Goal: Task Accomplishment & Management: Use online tool/utility

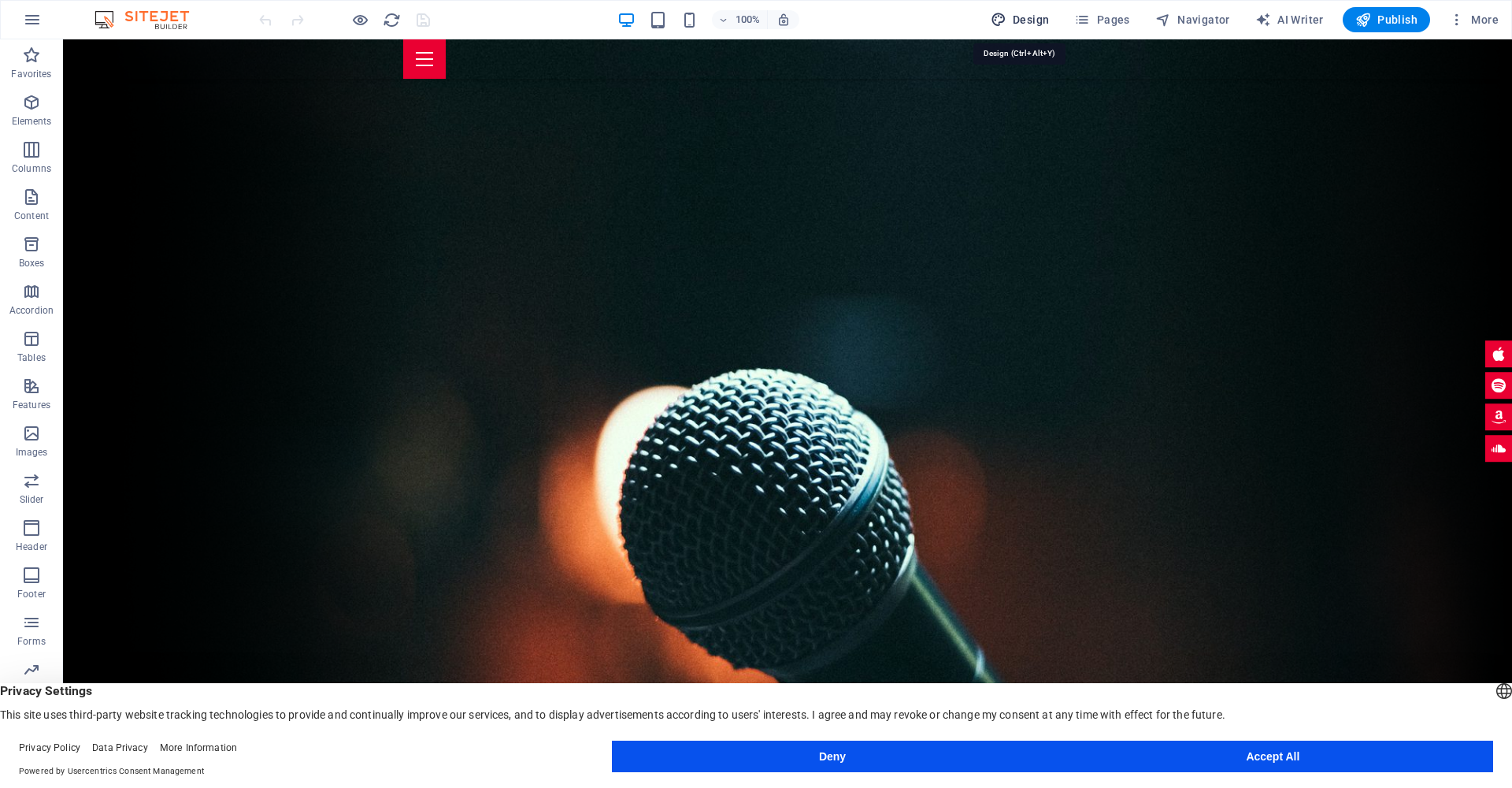
drag, startPoint x: 1035, startPoint y: 24, endPoint x: 411, endPoint y: 402, distance: 729.6
click at [1035, 24] on span "Design" at bounding box center [1020, 20] width 59 height 16
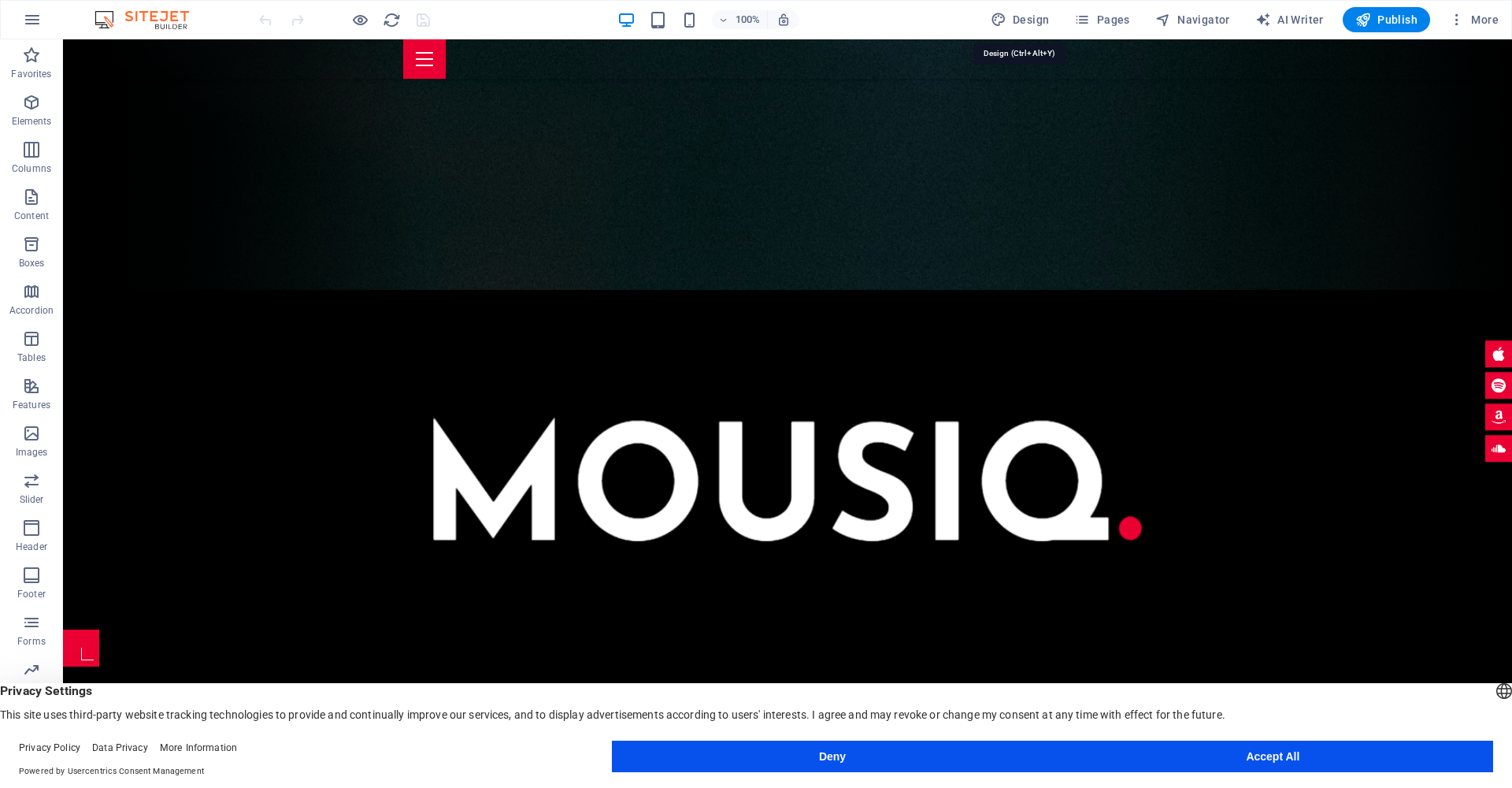
select select "px"
select select "400"
select select "px"
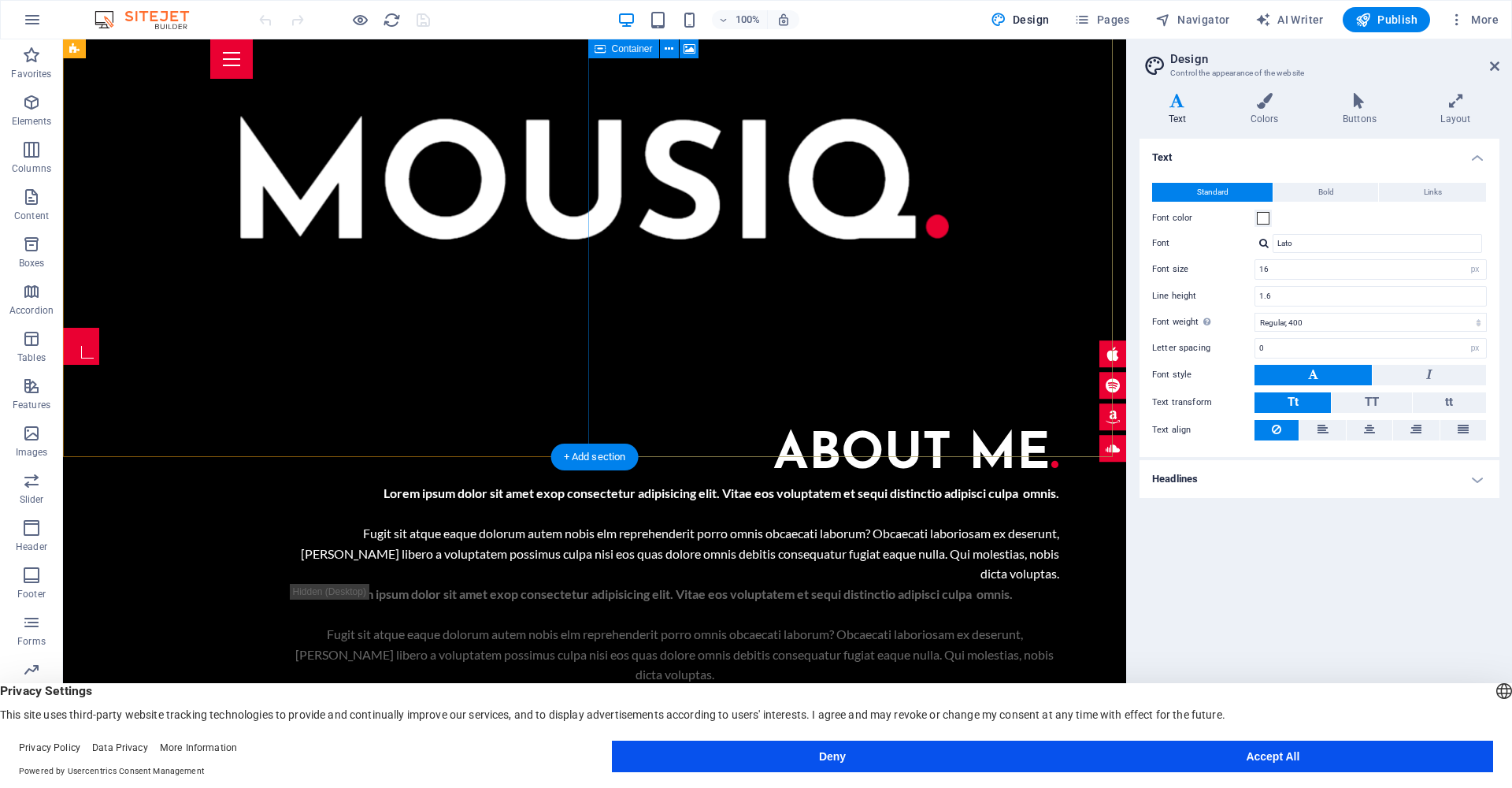
scroll to position [867, 0]
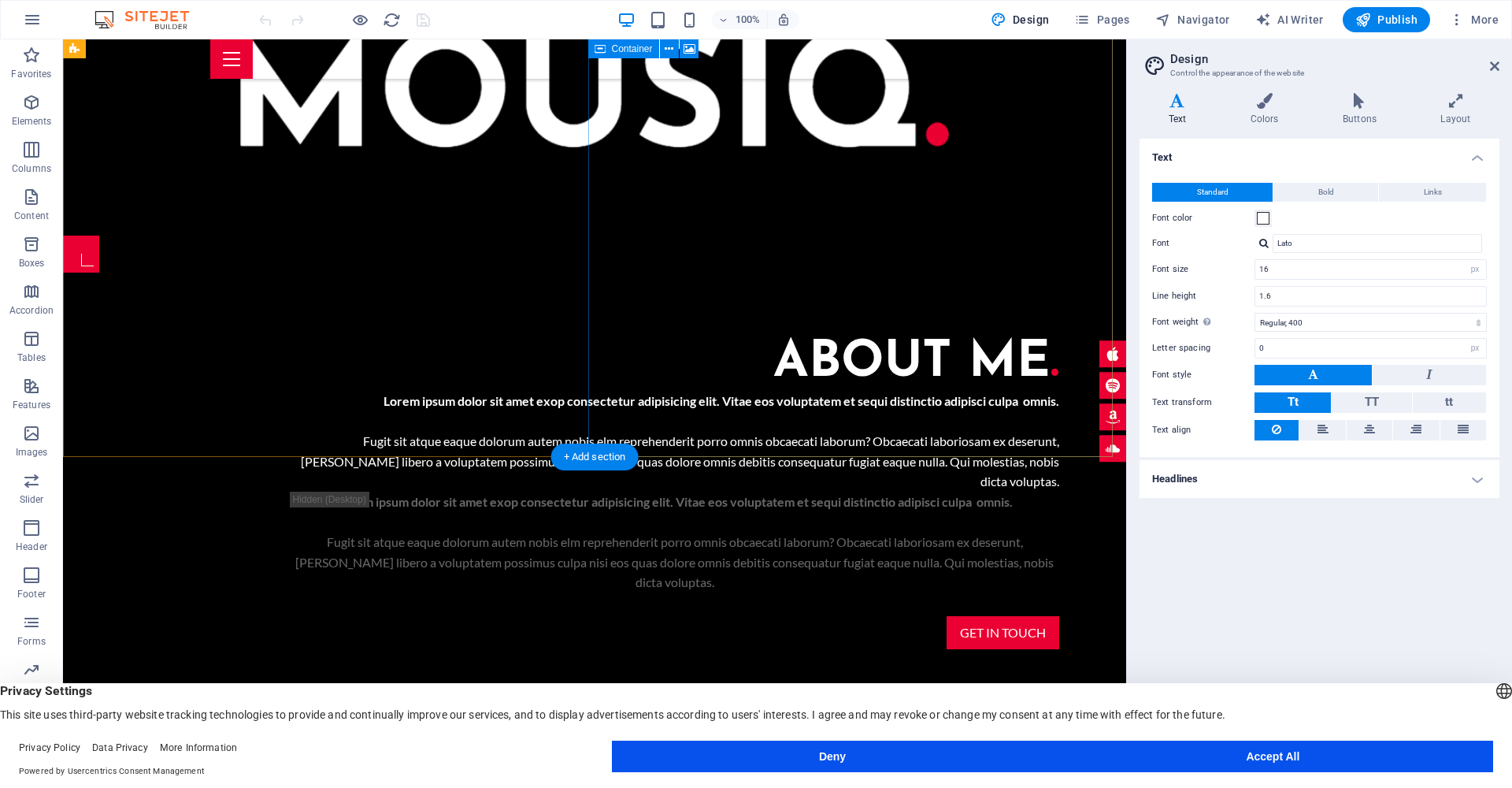
drag, startPoint x: 730, startPoint y: 204, endPoint x: 1538, endPoint y: 242, distance: 808.9
select select "px"
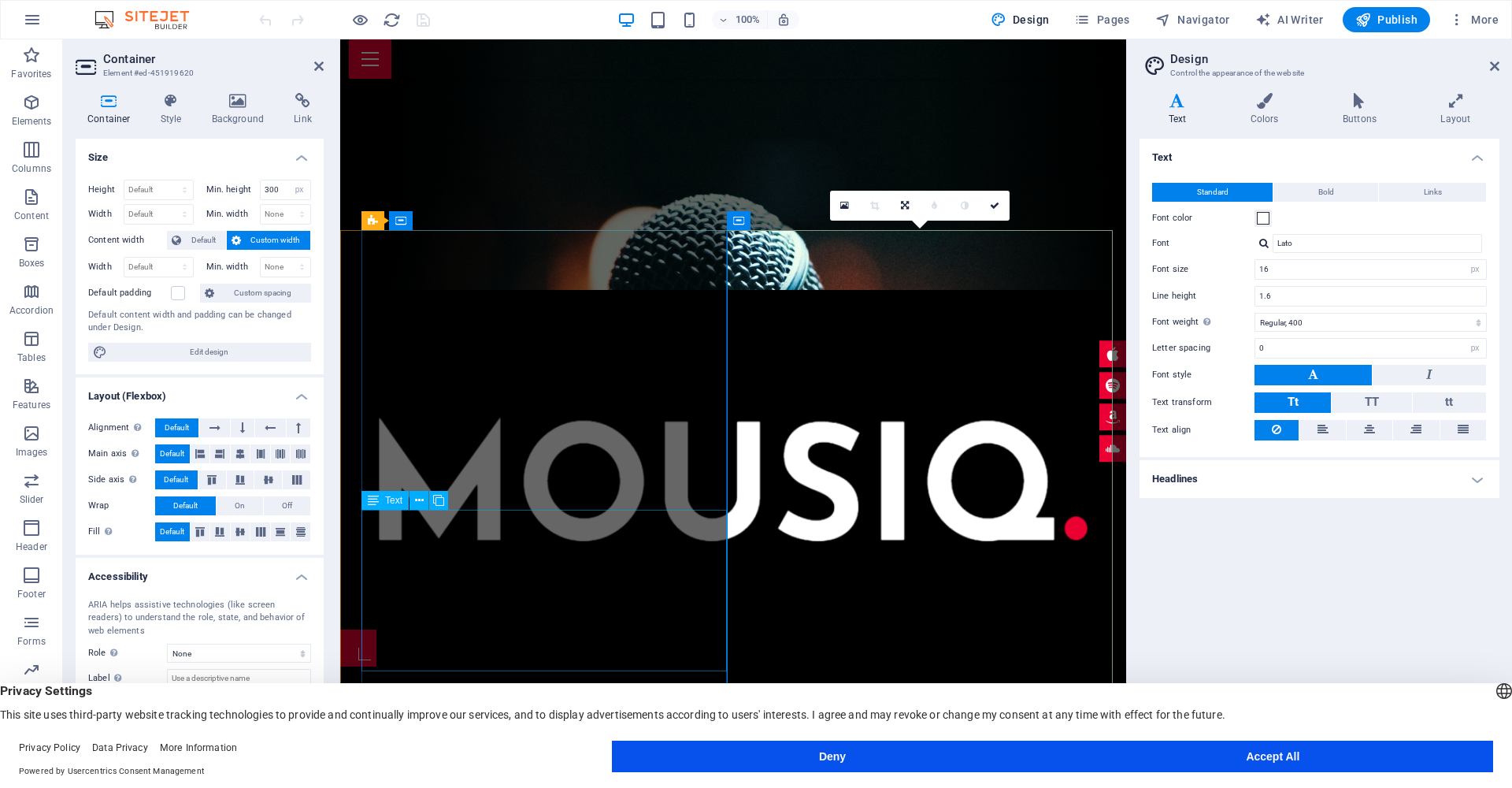
scroll to position [945, 0]
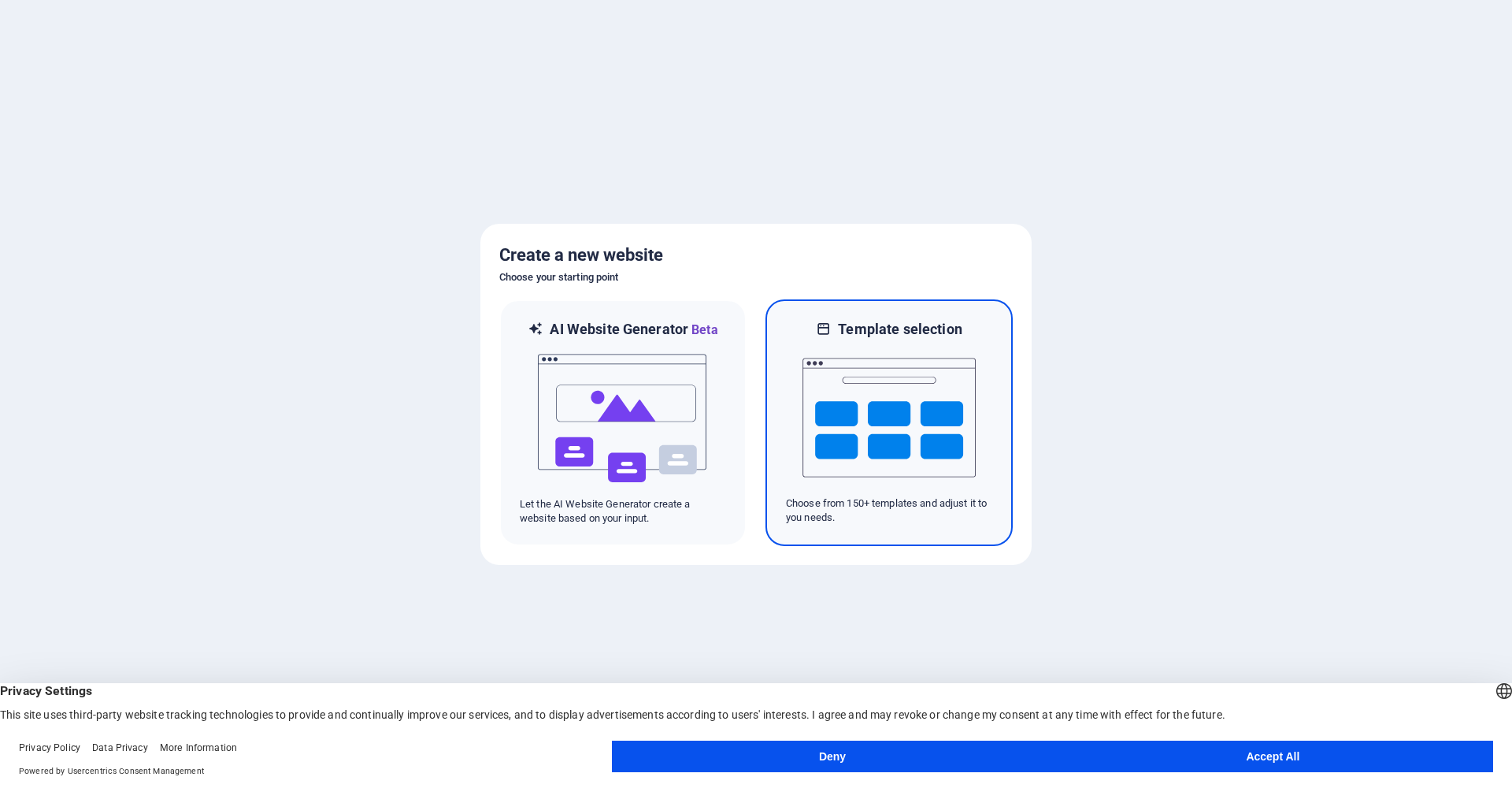
click at [931, 415] on img at bounding box center [889, 418] width 173 height 158
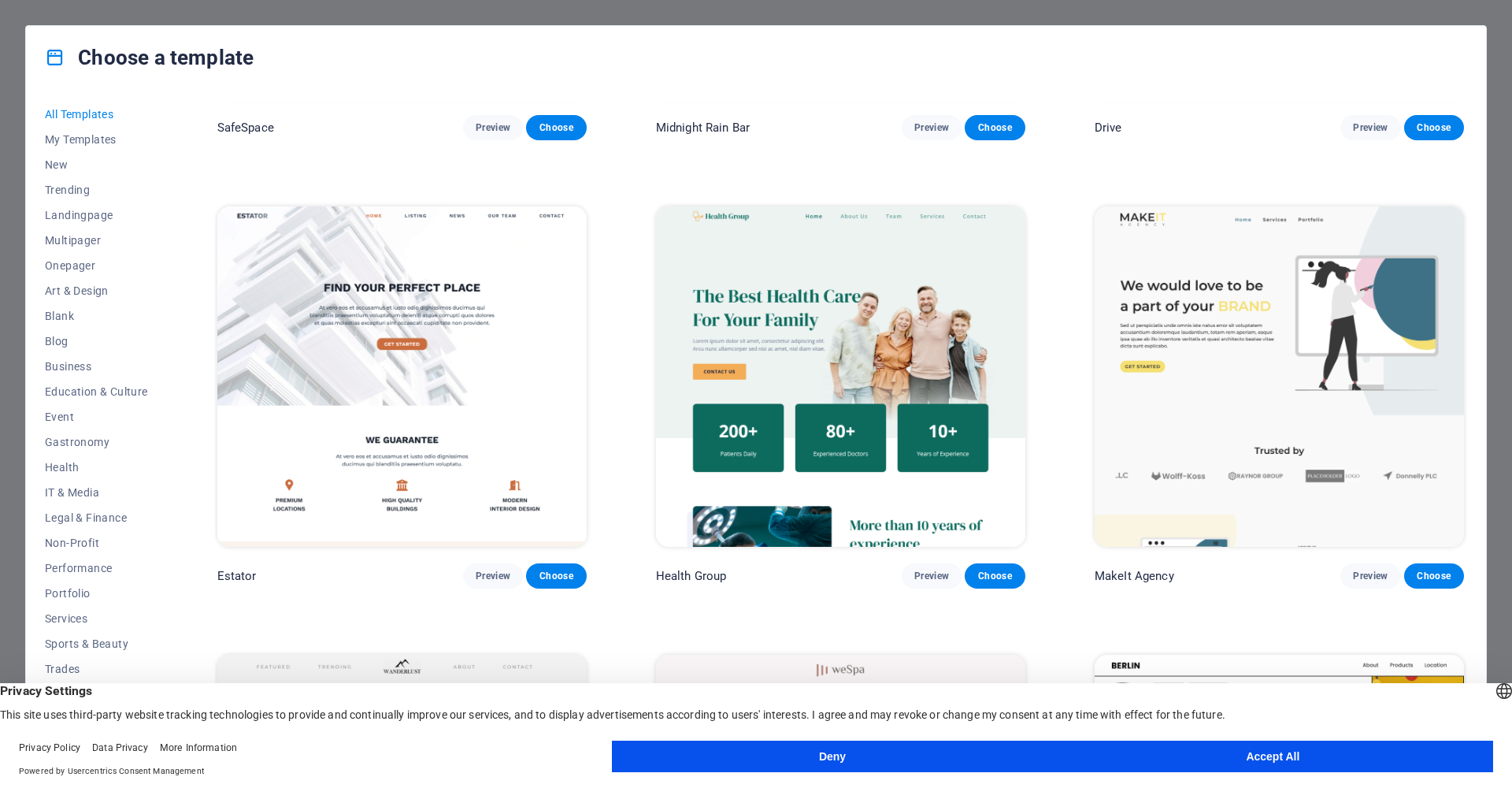
scroll to position [4413, 0]
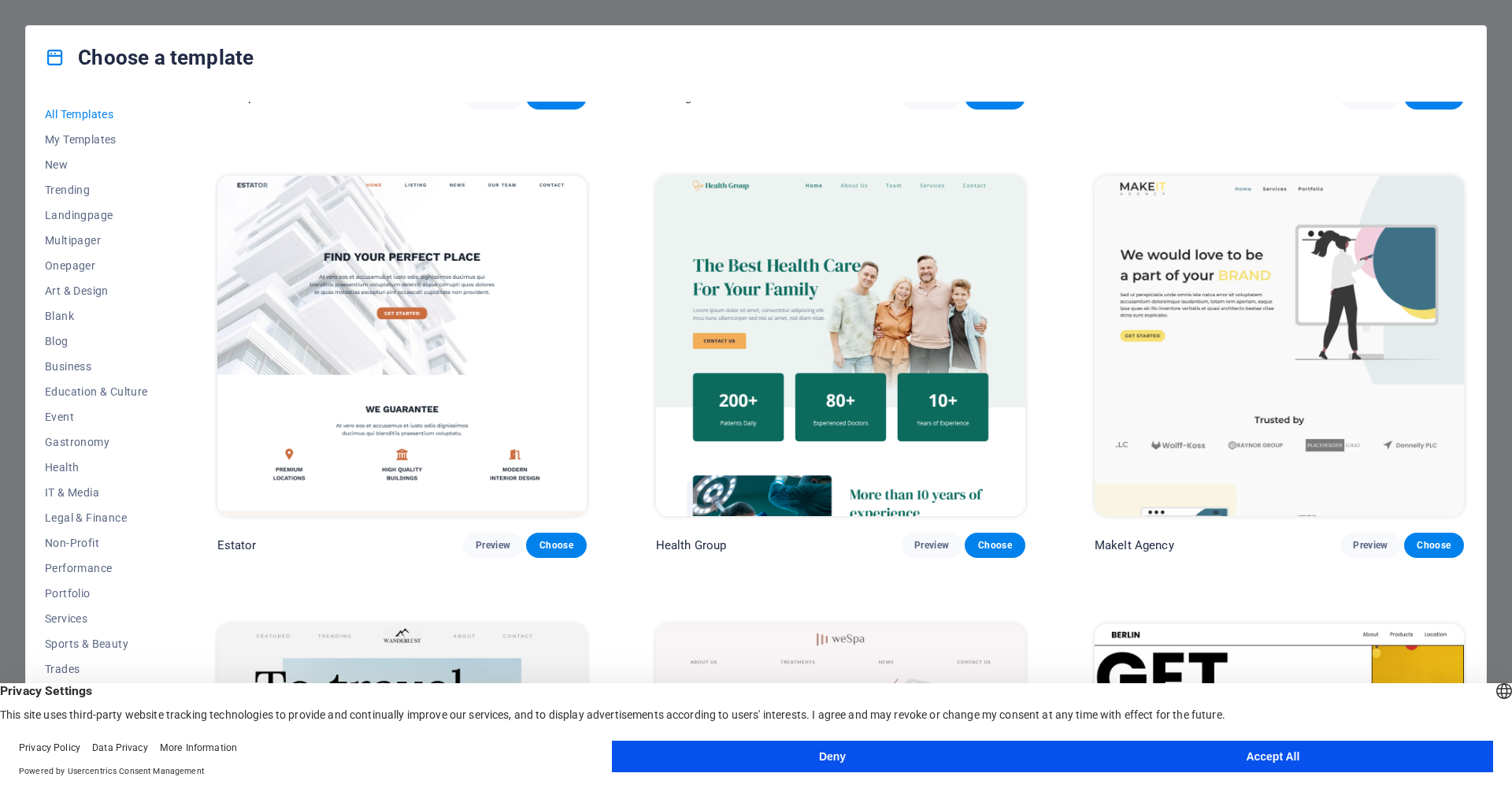
click at [419, 239] on img at bounding box center [402, 346] width 369 height 341
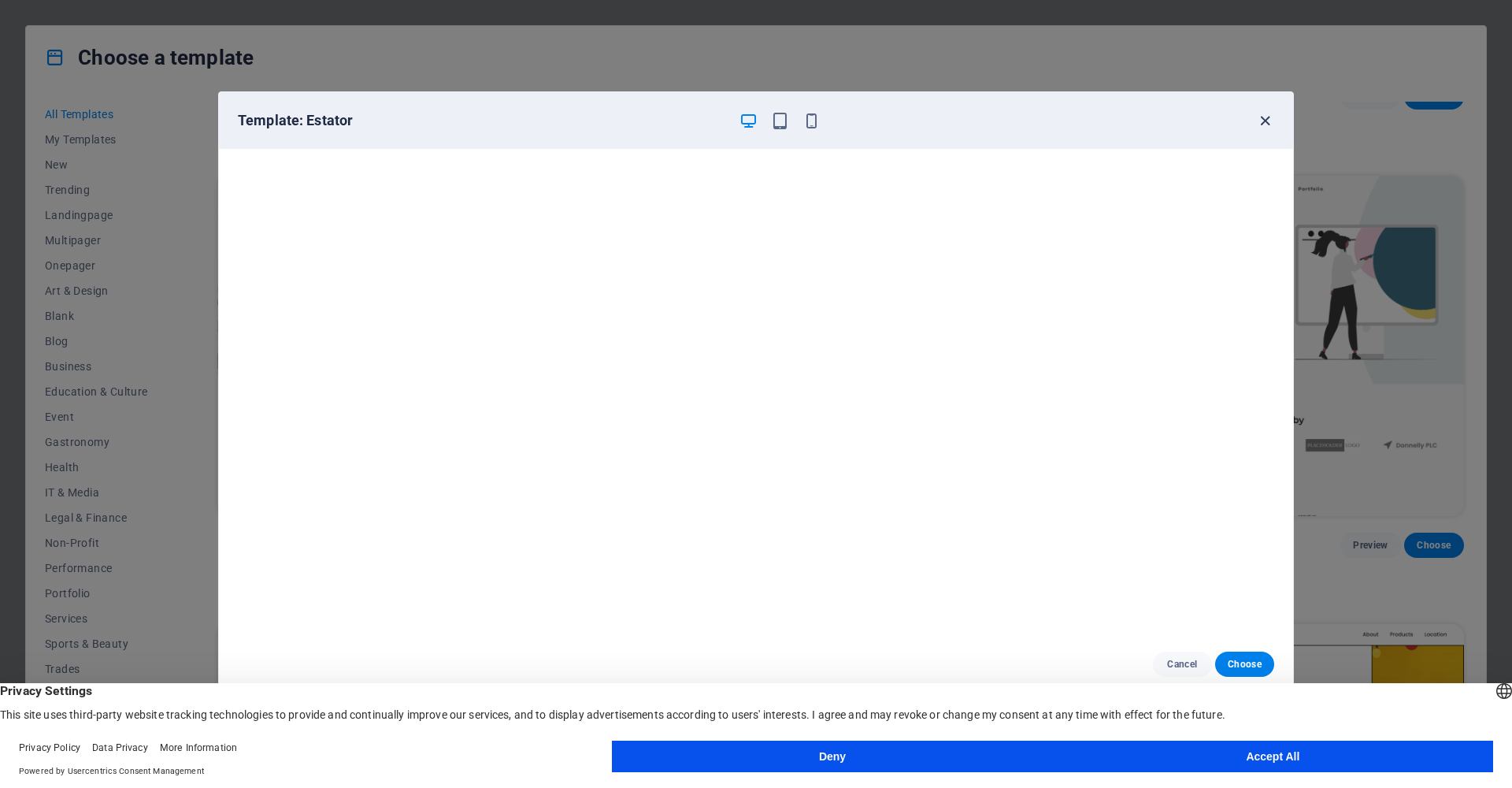
click at [1265, 125] on icon "button" at bounding box center [1264, 120] width 18 height 18
